Goal: Information Seeking & Learning: Check status

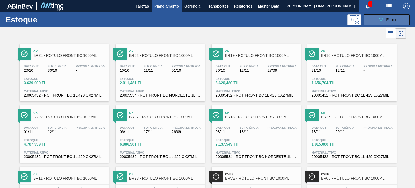
click at [378, 16] on button "089F7B8B-B2A5-4AFE-B5C0-19BA573D28AC Filtro" at bounding box center [387, 19] width 46 height 11
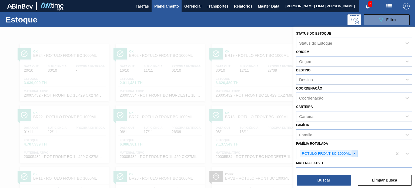
click at [355, 153] on icon at bounding box center [355, 154] width 2 height 2
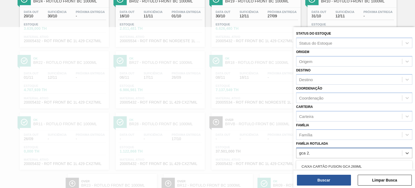
type Rotulada "gca 2,5"
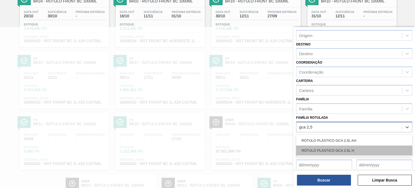
scroll to position [54, 0]
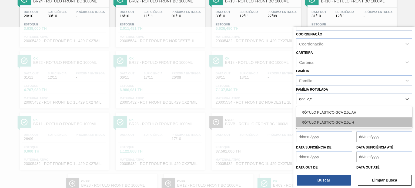
click at [351, 118] on div "RÓTULO PLÁSTICO GCA 2,5L H" at bounding box center [354, 122] width 116 height 10
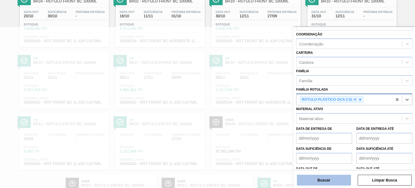
click at [326, 184] on button "Buscar" at bounding box center [324, 180] width 54 height 11
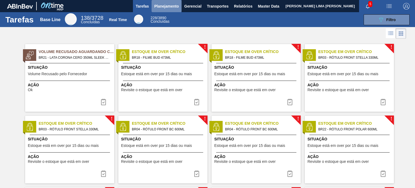
click at [163, 9] on span "Planejamento" at bounding box center [166, 6] width 25 height 6
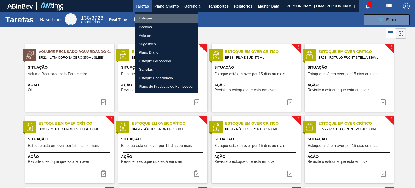
click at [157, 18] on li "Estoque" at bounding box center [167, 18] width 64 height 9
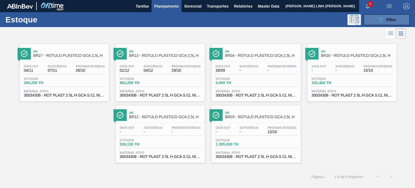
click at [394, 21] on span "Filtro" at bounding box center [391, 20] width 9 height 4
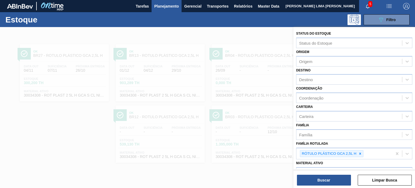
click at [186, 44] on div at bounding box center [207, 121] width 415 height 188
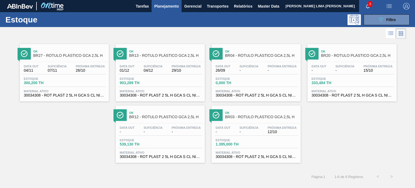
click at [169, 86] on div "Estoque 903,289 TH" at bounding box center [160, 82] width 84 height 10
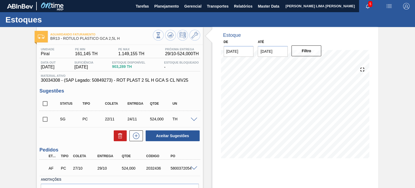
scroll to position [27, 0]
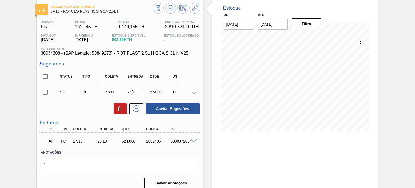
click at [155, 13] on div at bounding box center [176, 9] width 47 height 12
click at [156, 12] on button at bounding box center [158, 8] width 11 height 11
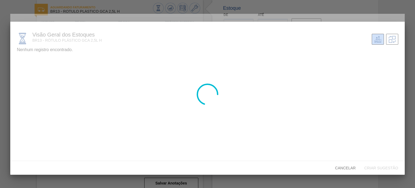
click at [34, 64] on div at bounding box center [207, 94] width 395 height 161
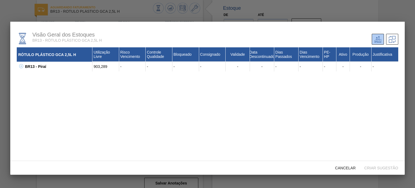
click at [22, 65] on icon at bounding box center [21, 66] width 4 height 4
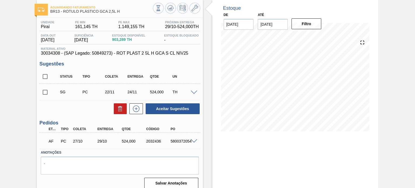
click at [53, 54] on span "30034308 - (SAP Legado: 50849273) - ROT PLAST 2 5L H GCA S CL NIV25" at bounding box center [120, 53] width 158 height 5
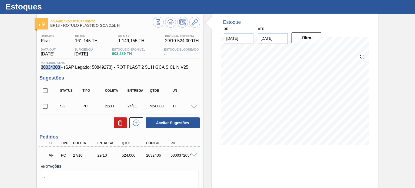
scroll to position [0, 0]
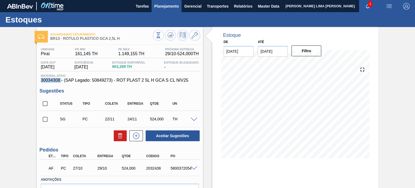
click at [167, 5] on span "Planejamento" at bounding box center [166, 6] width 25 height 6
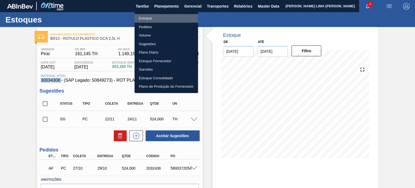
click at [161, 18] on li "Estoque" at bounding box center [167, 18] width 64 height 9
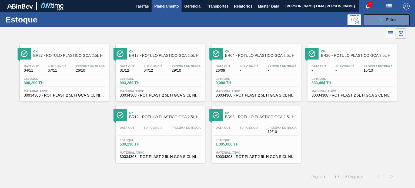
click at [146, 67] on span "Suficiência" at bounding box center [153, 66] width 19 height 3
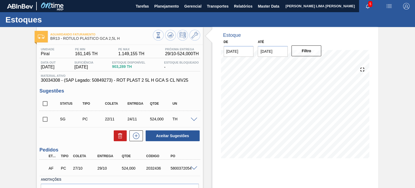
click at [83, 82] on span "30034308 - (SAP Legado: 50849273) - ROT PLAST 2 5L H GCA S CL NIV25" at bounding box center [120, 80] width 158 height 5
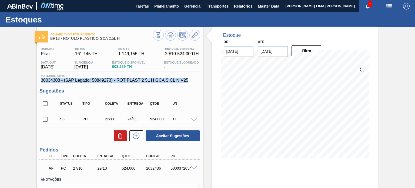
click at [83, 82] on span "30034308 - (SAP Legado: 50849273) - ROT PLAST 2 5L H GCA S CL NIV25" at bounding box center [120, 80] width 158 height 5
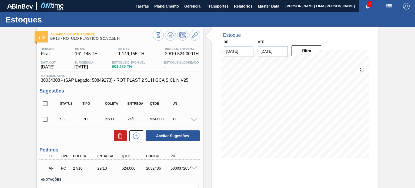
click at [159, 41] on div at bounding box center [176, 36] width 47 height 12
click at [159, 38] on icon at bounding box center [158, 35] width 6 height 6
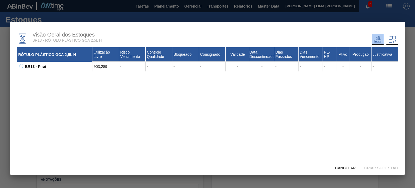
click at [21, 70] on div "BR13 - Piraí 903,289 - - - - - - - - - - - - 30034308 - ROT PLAST 2 5L H GCA S …" at bounding box center [208, 67] width 382 height 10
click at [22, 68] on icon at bounding box center [21, 66] width 4 height 4
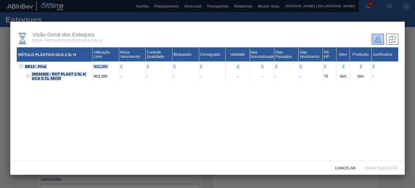
drag, startPoint x: 64, startPoint y: 81, endPoint x: 26, endPoint y: 69, distance: 39.5
click at [26, 69] on div "BR13 - Piraí 903,289 - - - - - - - - - - - - 30034308 - ROT PLAST 2 5L H GCA S …" at bounding box center [208, 71] width 382 height 19
click at [69, 121] on div "RÓTULO PLÁSTICO GCA 2,5L H Utilização Livre Risco Vencimento Controle Qualidade…" at bounding box center [208, 113] width 382 height 132
drag, startPoint x: 65, startPoint y: 80, endPoint x: 34, endPoint y: 71, distance: 32.6
click at [31, 70] on div "BR13 - Piraí 903,289 - - - - - - - - - - - - 30034308 - ROT PLAST 2 5L H GCA S …" at bounding box center [208, 71] width 382 height 19
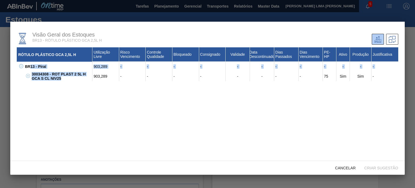
click at [38, 74] on div "30034308 - ROT PLAST 2 5L H GCA S CL NIV25" at bounding box center [61, 76] width 62 height 10
drag, startPoint x: 64, startPoint y: 82, endPoint x: 35, endPoint y: 77, distance: 30.2
click at [35, 77] on div "RÓTULO PLÁSTICO GCA 2,5L H Utilização Livre Risco Vencimento Controle Qualidade…" at bounding box center [208, 113] width 382 height 132
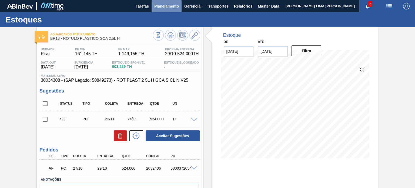
click at [164, 4] on span "Planejamento" at bounding box center [166, 6] width 25 height 6
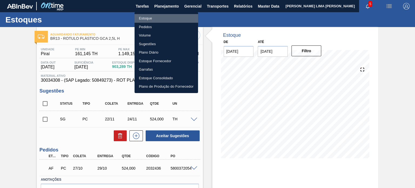
click at [151, 20] on li "Estoque" at bounding box center [167, 18] width 64 height 9
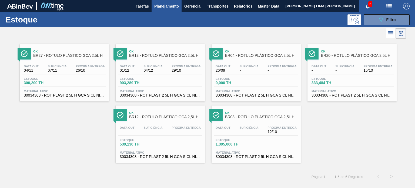
click at [151, 77] on span "Estoque" at bounding box center [139, 78] width 38 height 3
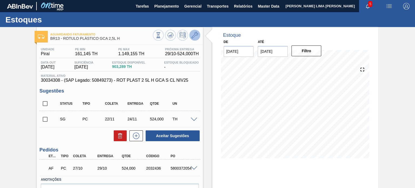
click at [193, 38] on icon at bounding box center [195, 35] width 6 height 6
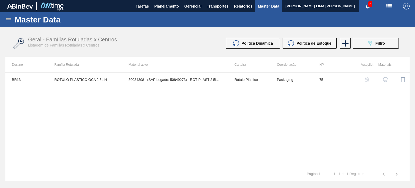
click at [385, 80] on img "button" at bounding box center [385, 79] width 5 height 5
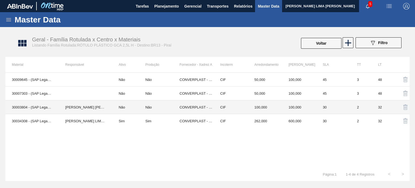
click at [229, 110] on td "CIF" at bounding box center [231, 107] width 34 height 14
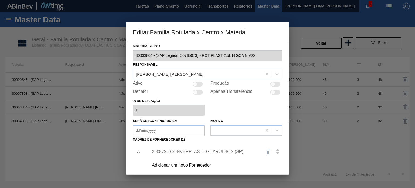
click at [278, 85] on div at bounding box center [275, 84] width 10 height 5
checkbox input "true"
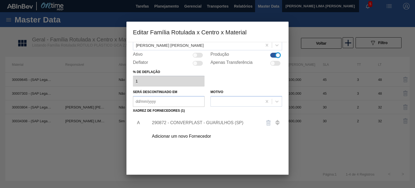
scroll to position [55, 0]
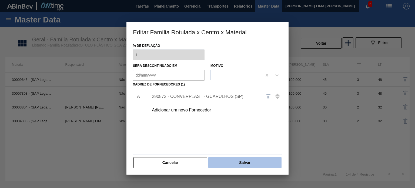
click at [254, 160] on button "Salvar" at bounding box center [244, 162] width 73 height 11
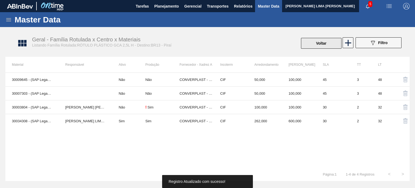
click at [312, 45] on button "Voltar" at bounding box center [321, 43] width 41 height 11
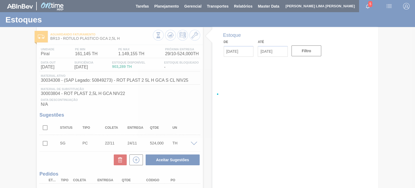
click at [169, 38] on div at bounding box center [207, 94] width 415 height 188
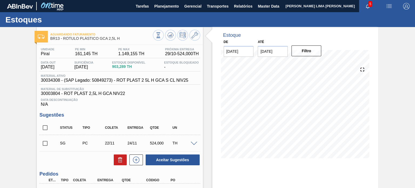
click at [169, 38] on icon at bounding box center [170, 36] width 5 height 3
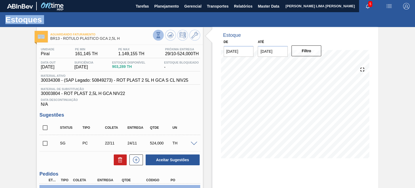
click at [159, 36] on icon at bounding box center [158, 35] width 6 height 6
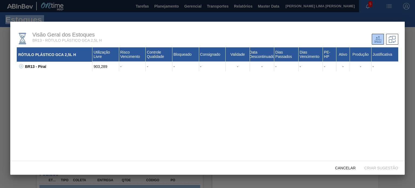
click at [23, 67] on icon at bounding box center [21, 66] width 4 height 4
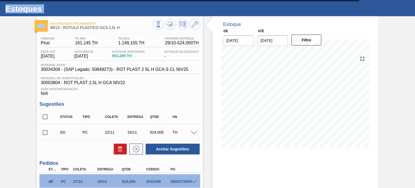
scroll to position [2, 0]
